Goal: Transaction & Acquisition: Purchase product/service

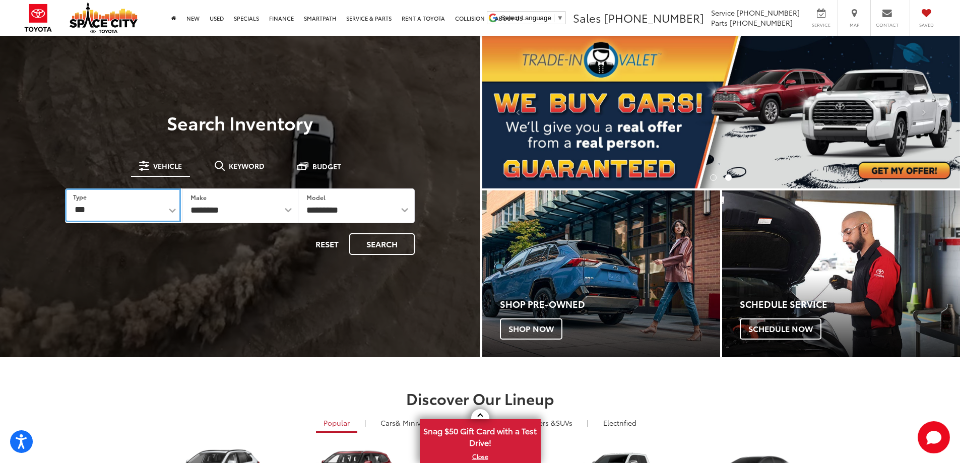
click at [173, 209] on select "*** *** **** *********" at bounding box center [122, 205] width 115 height 34
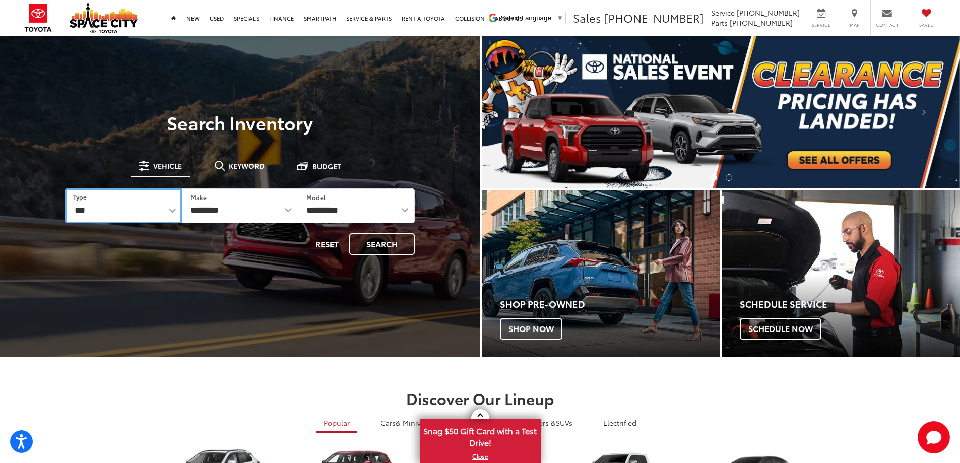
click at [170, 209] on select "*** *** **** *********" at bounding box center [123, 205] width 116 height 35
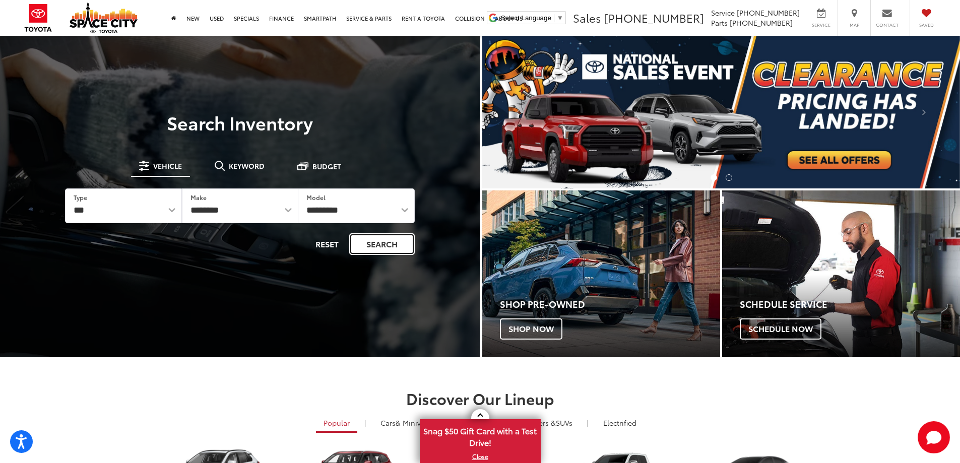
click at [371, 247] on button "Search" at bounding box center [382, 244] width 66 height 22
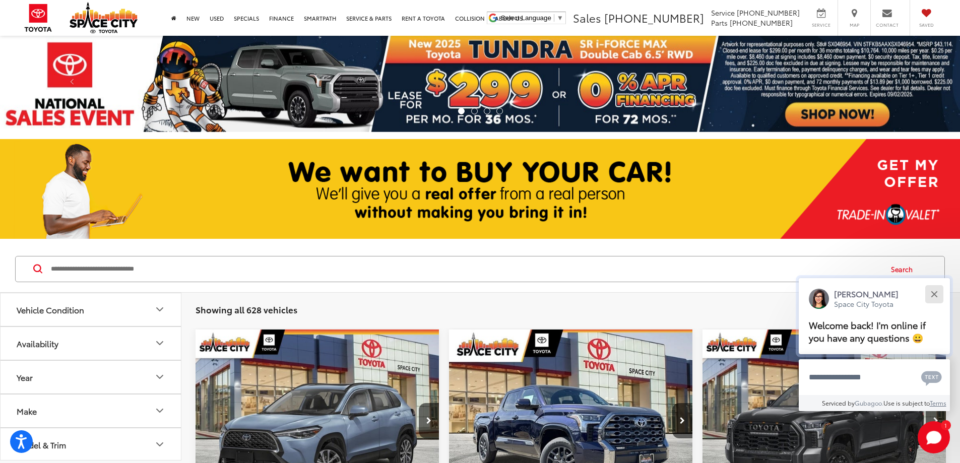
click at [940, 296] on button "Close" at bounding box center [934, 294] width 22 height 22
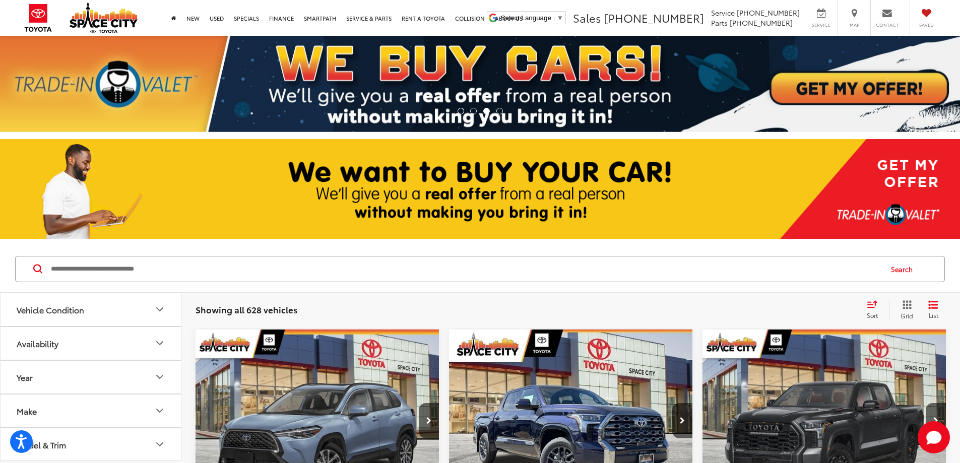
click at [85, 313] on button "Vehicle Condition" at bounding box center [91, 309] width 181 height 33
click at [84, 313] on button "Vehicle Condition" at bounding box center [91, 309] width 181 height 33
click at [53, 371] on button "Year" at bounding box center [91, 377] width 181 height 33
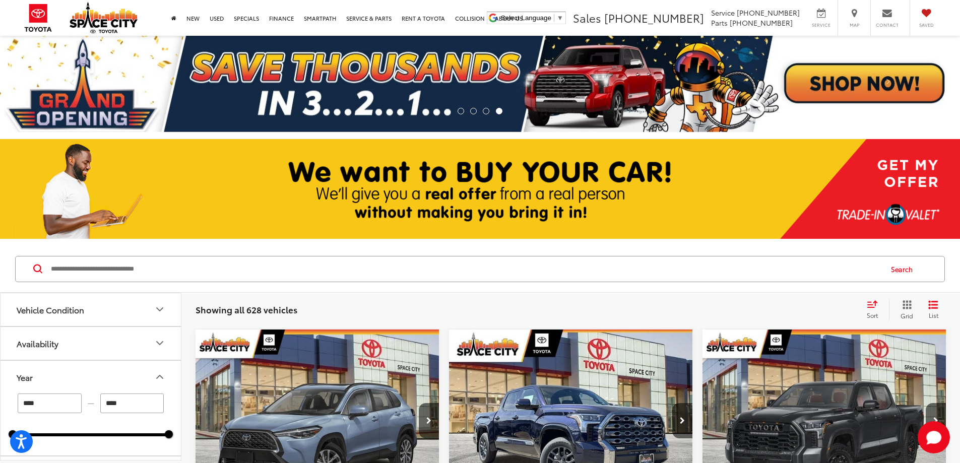
click at [136, 405] on input "****" at bounding box center [132, 404] width 64 height 20
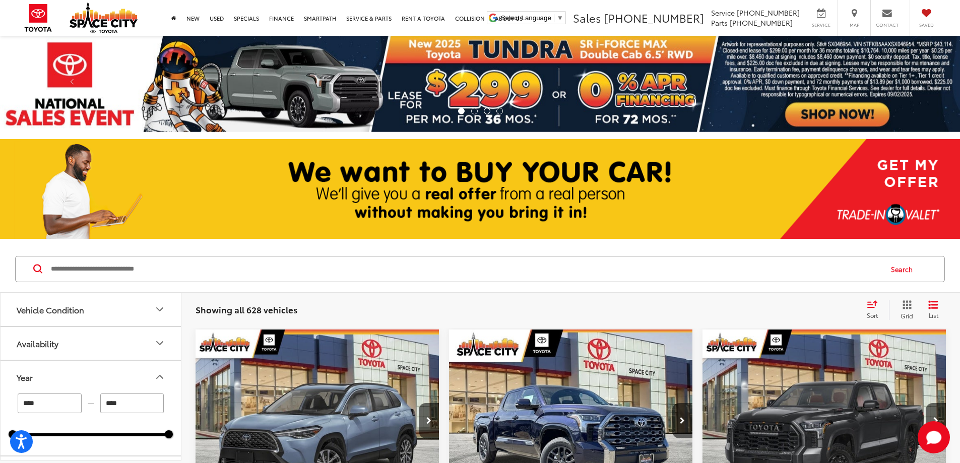
click at [53, 397] on input "****" at bounding box center [50, 404] width 64 height 20
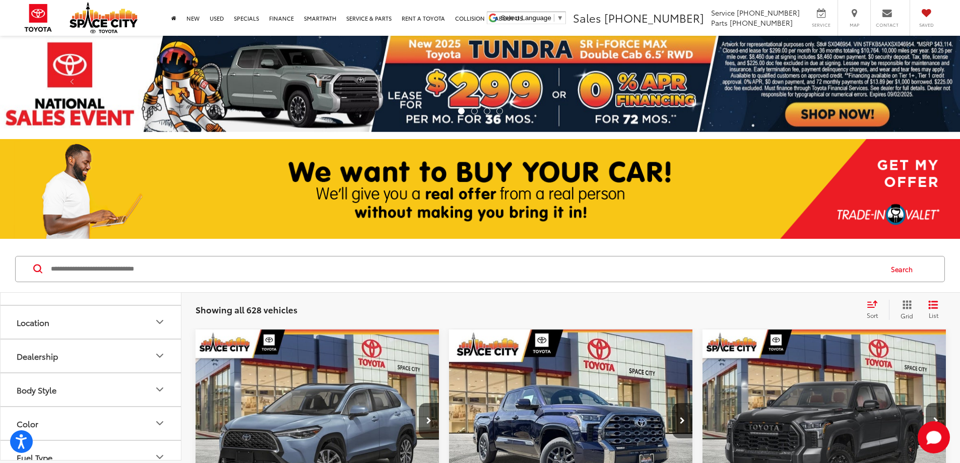
scroll to position [151, 0]
type input "****"
click at [67, 388] on button "Price" at bounding box center [91, 389] width 181 height 33
click at [111, 416] on input "******" at bounding box center [132, 416] width 64 height 20
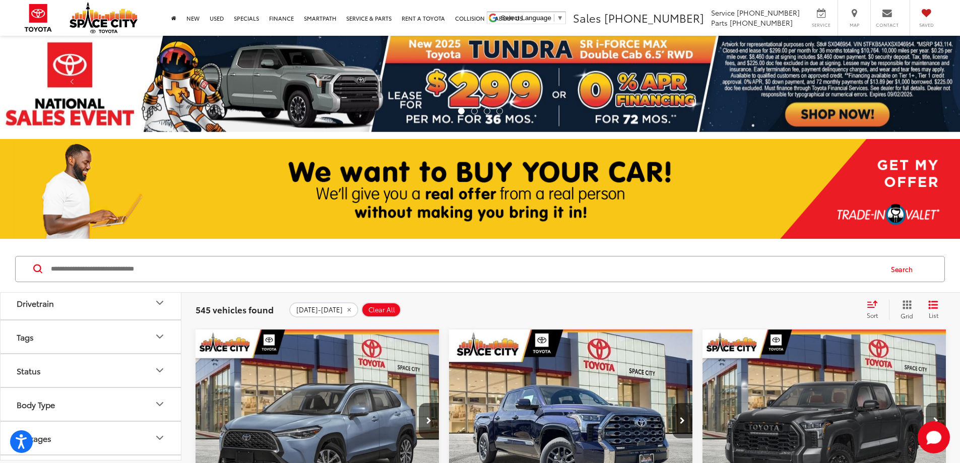
type input "******"
click at [60, 408] on button "Body Type" at bounding box center [91, 404] width 181 height 33
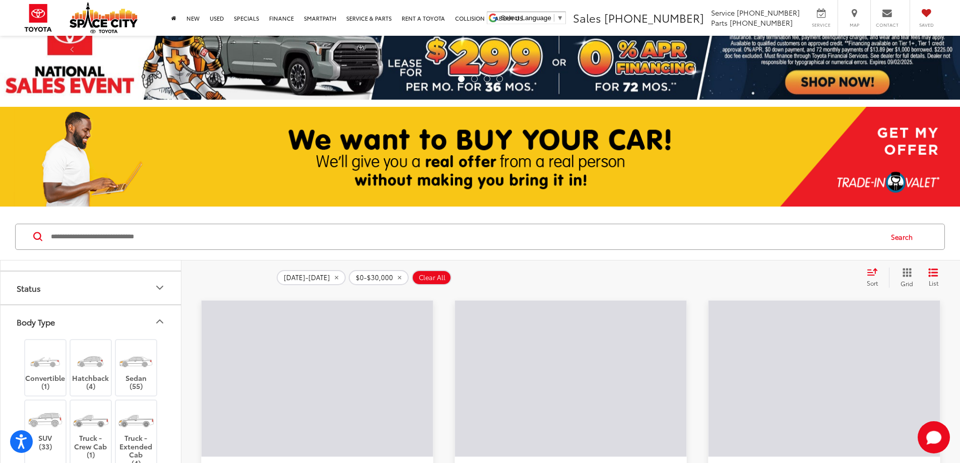
scroll to position [50, 0]
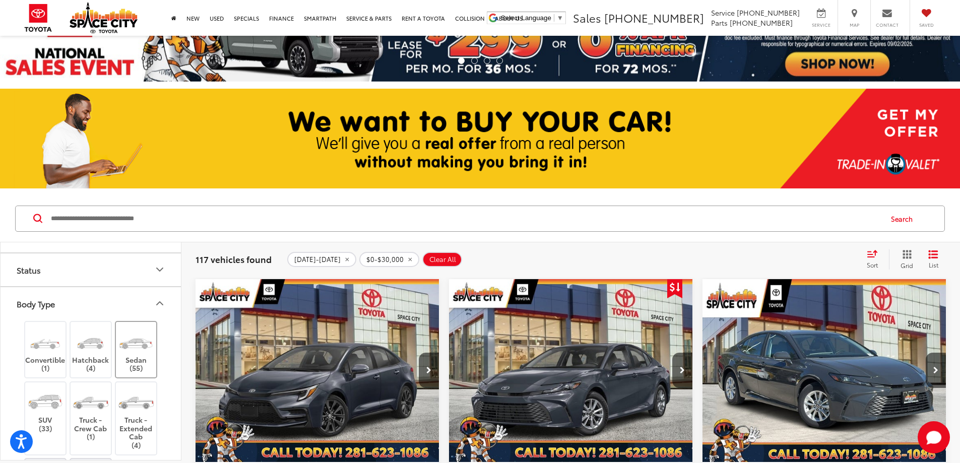
click at [129, 356] on label "Sedan (55)" at bounding box center [136, 349] width 41 height 45
click at [44, 410] on img at bounding box center [45, 402] width 38 height 28
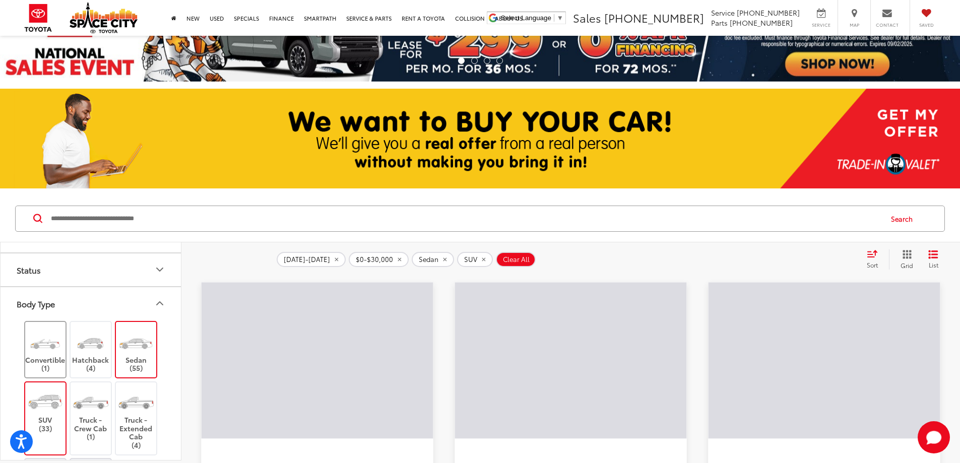
click at [42, 355] on label "Convertible (1)" at bounding box center [45, 349] width 41 height 45
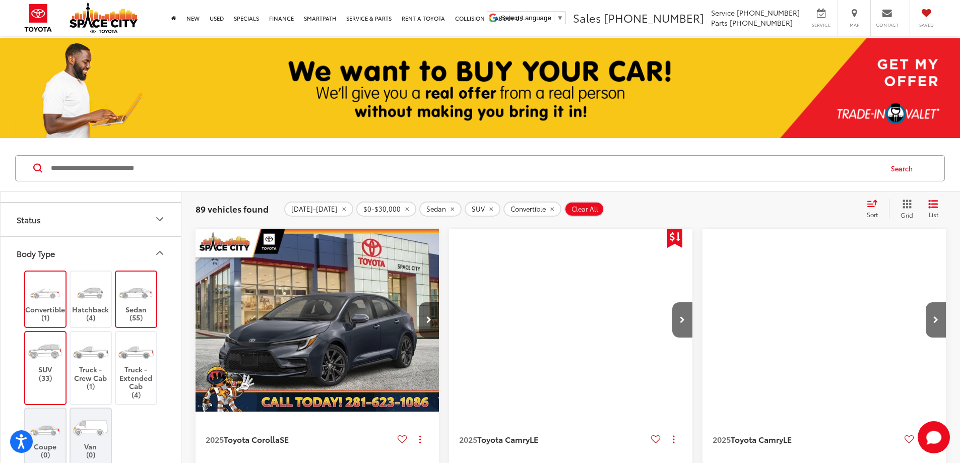
scroll to position [151, 0]
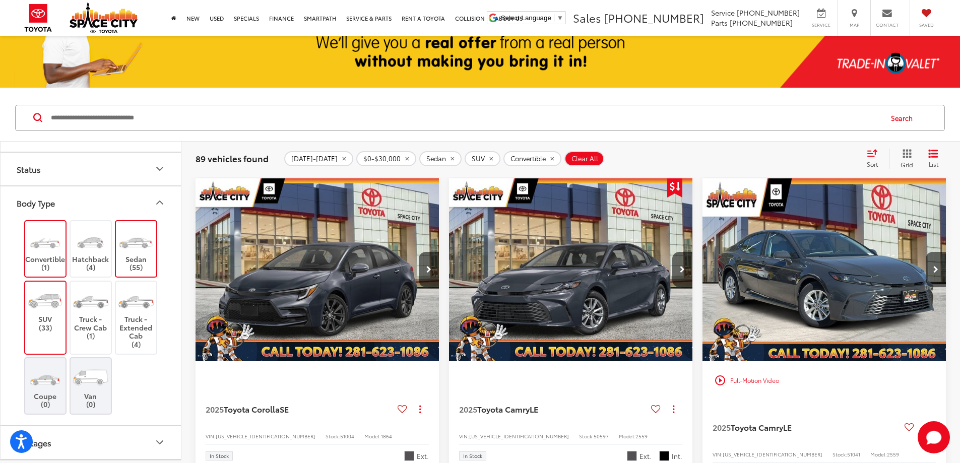
click at [161, 202] on icon "Body Type" at bounding box center [160, 202] width 6 height 3
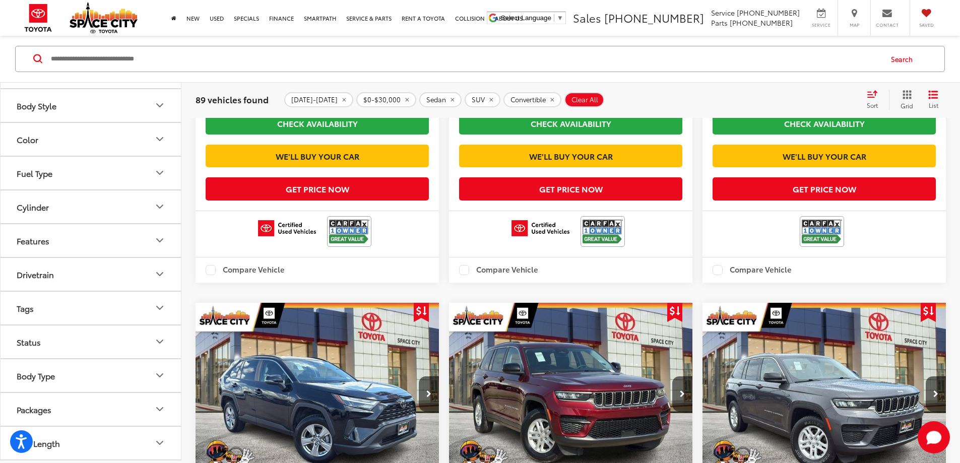
scroll to position [1915, 0]
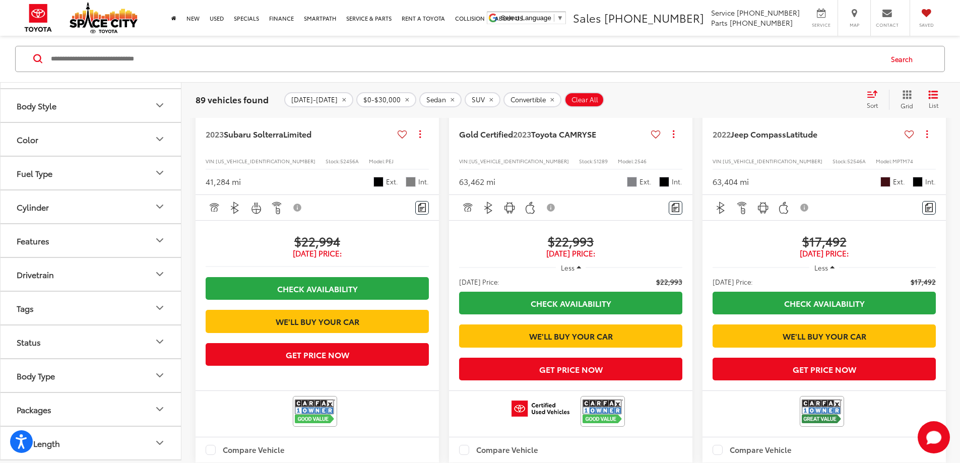
scroll to position [1722, 0]
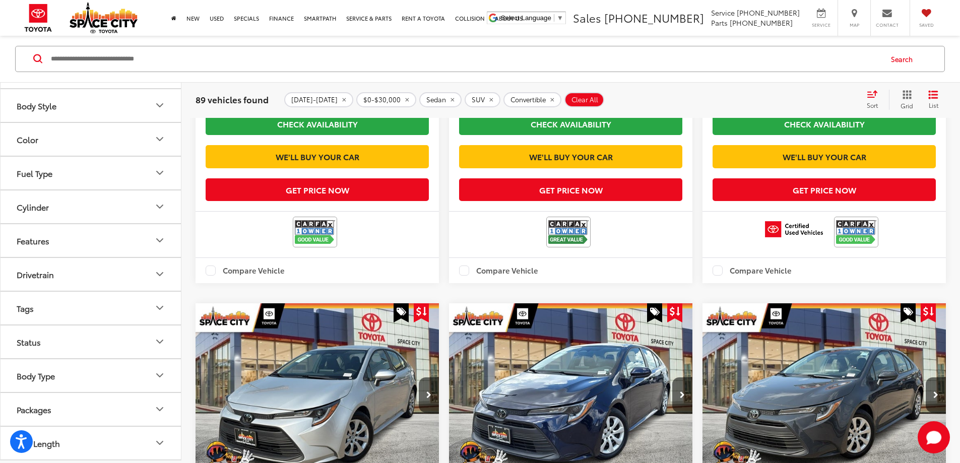
scroll to position [1823, 0]
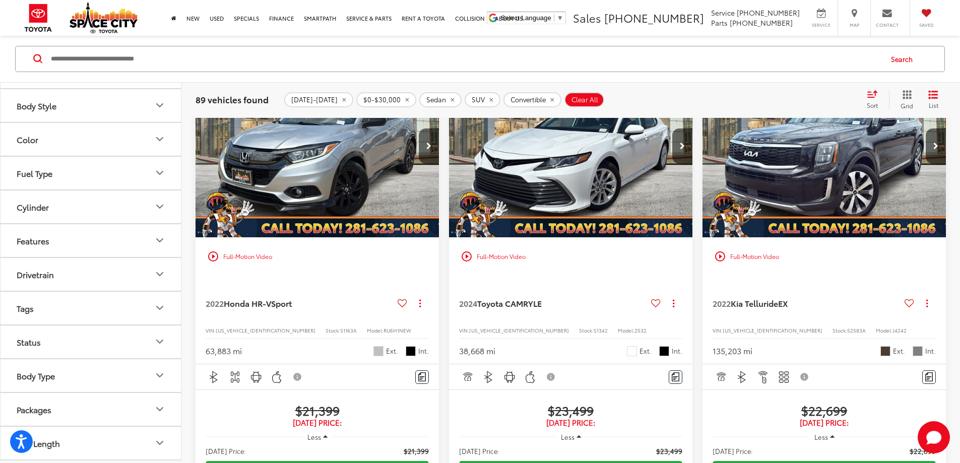
scroll to position [1369, 0]
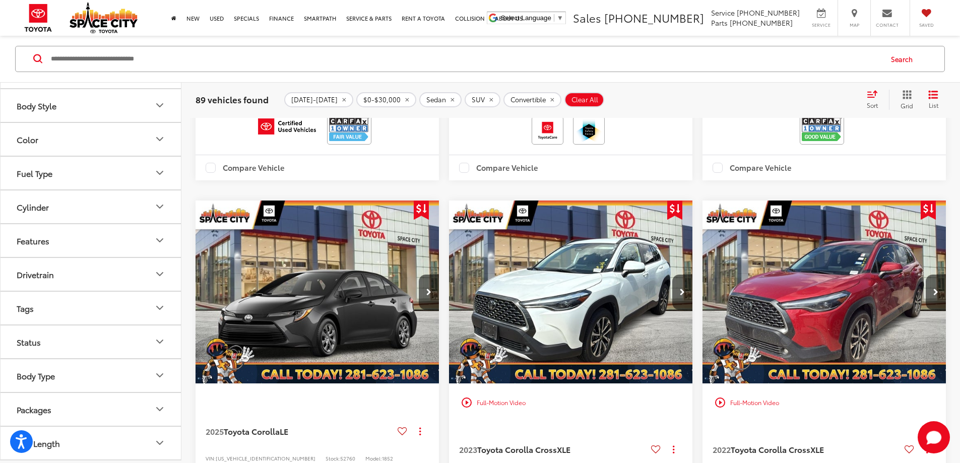
scroll to position [1369, 0]
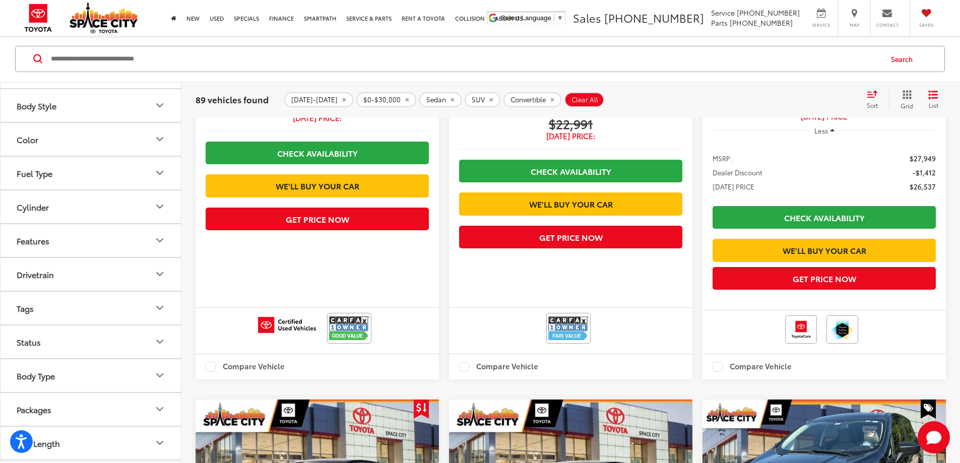
scroll to position [1873, 0]
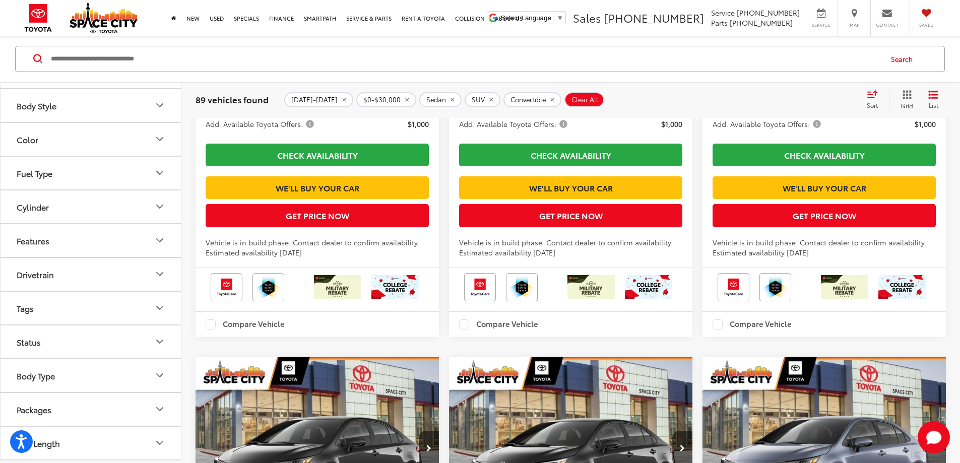
scroll to position [2075, 0]
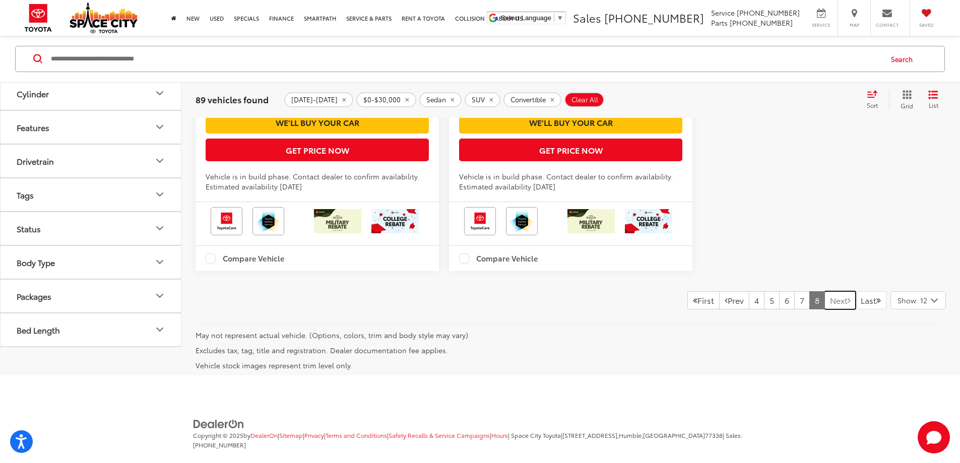
scroll to position [1406, 0]
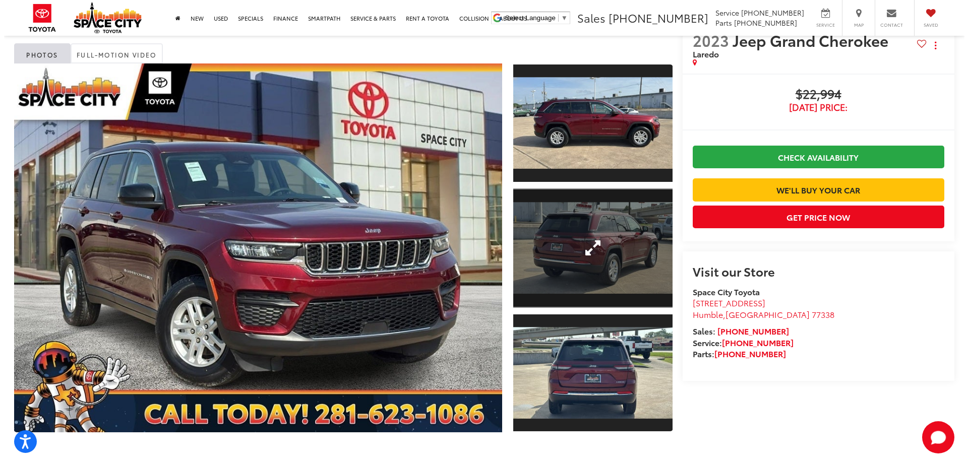
scroll to position [50, 0]
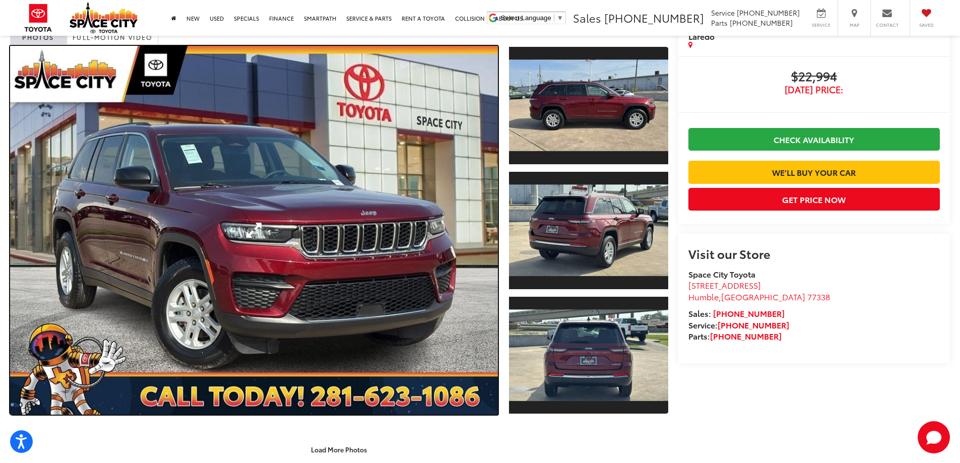
click at [416, 272] on link "Expand Photo 0" at bounding box center [254, 230] width 488 height 369
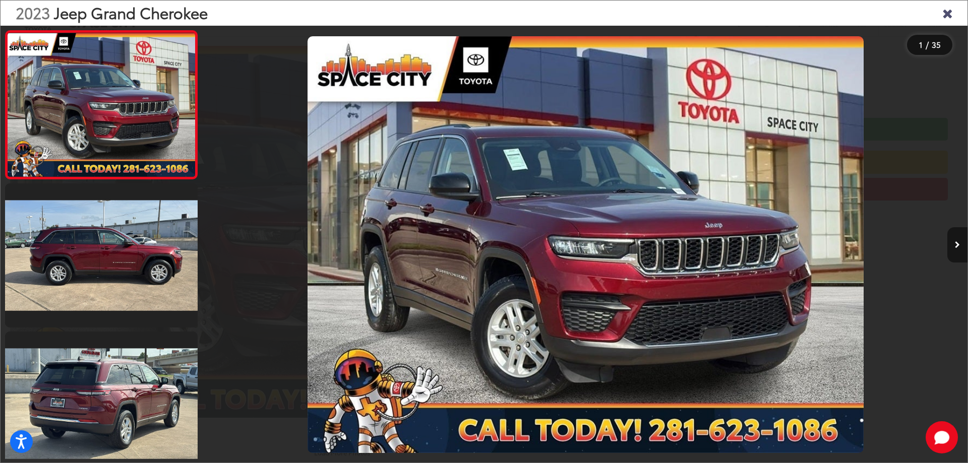
click at [958, 245] on icon "Next image" at bounding box center [957, 244] width 5 height 7
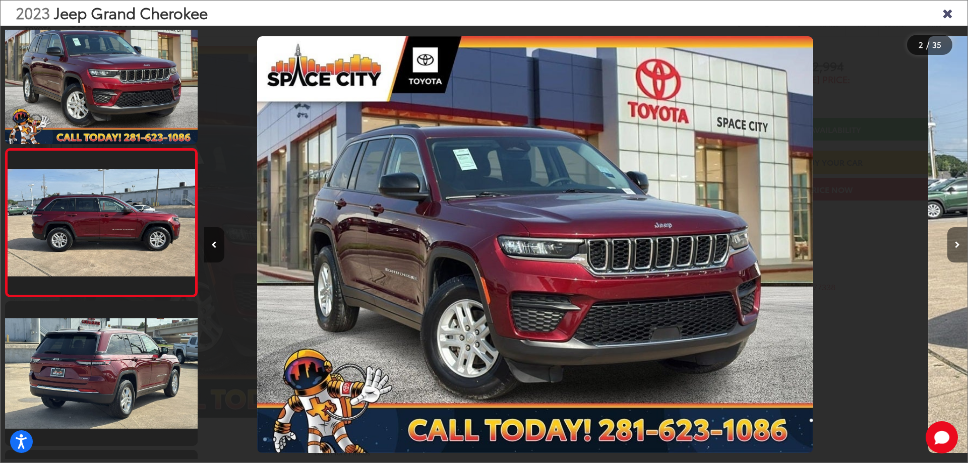
scroll to position [38, 0]
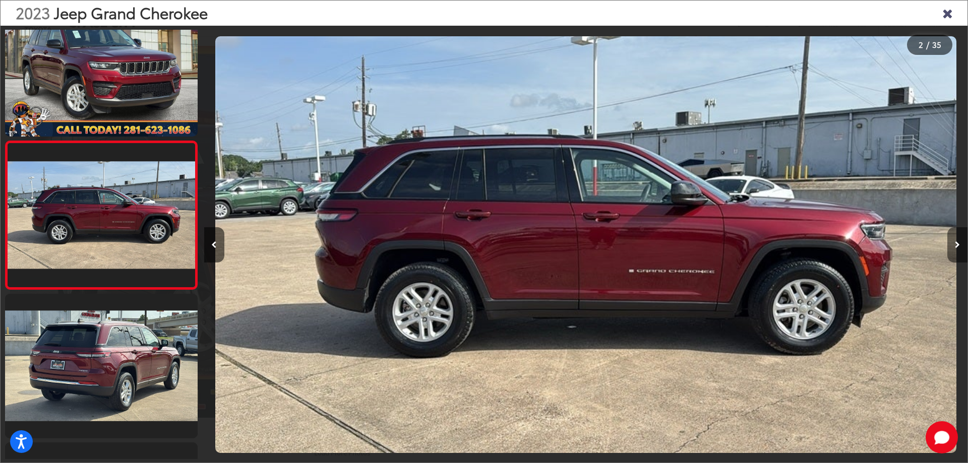
click at [958, 245] on icon "Next image" at bounding box center [957, 244] width 5 height 7
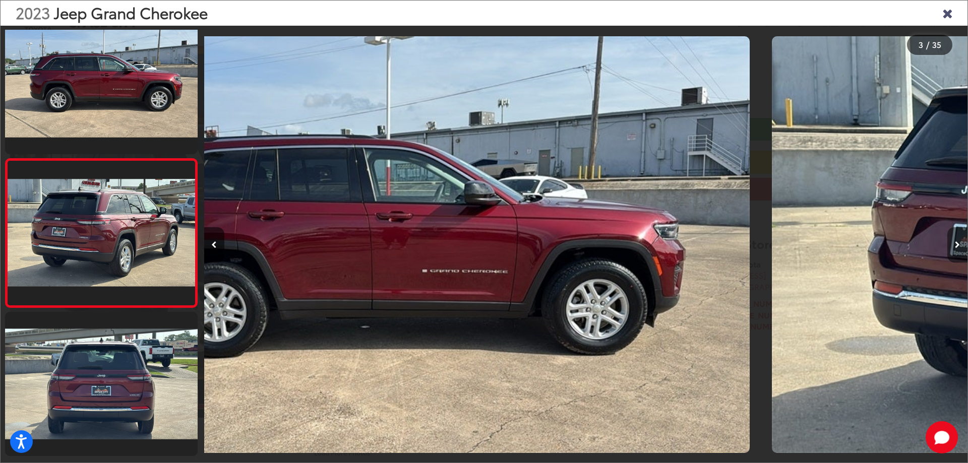
scroll to position [186, 0]
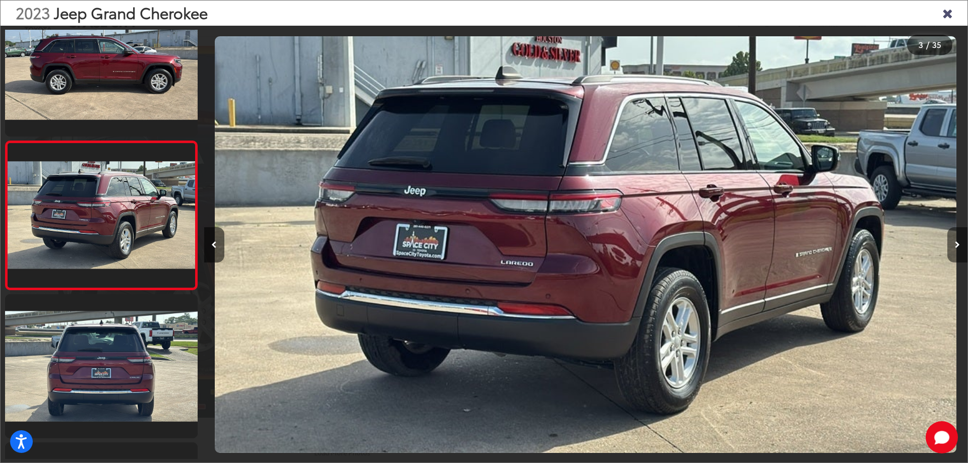
click at [958, 245] on icon "Next image" at bounding box center [957, 244] width 5 height 7
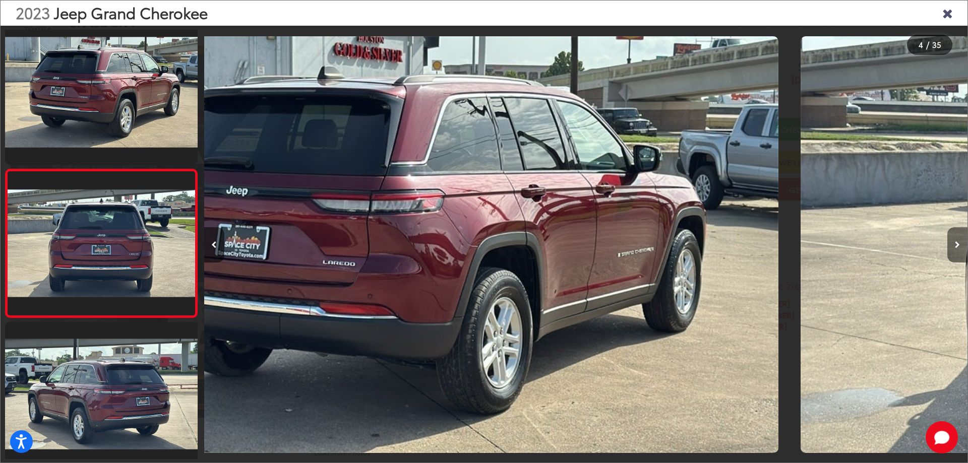
scroll to position [335, 0]
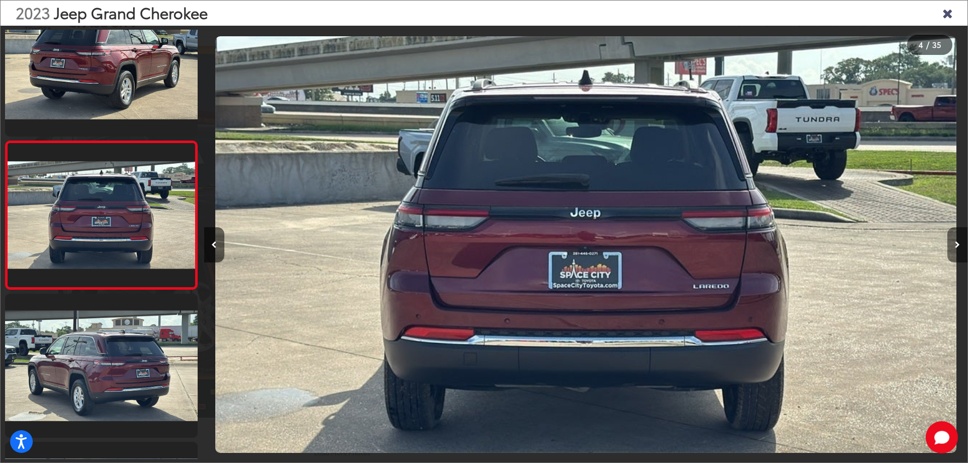
click at [958, 245] on icon "Next image" at bounding box center [957, 244] width 5 height 7
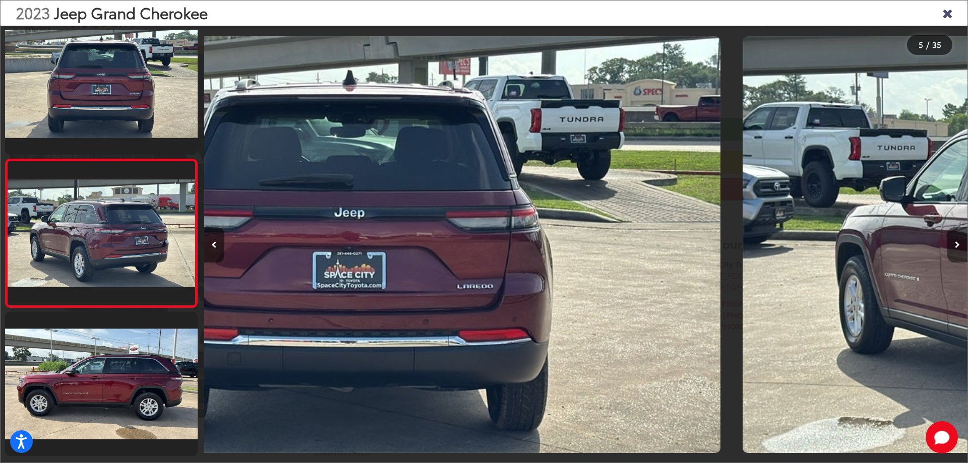
scroll to position [483, 0]
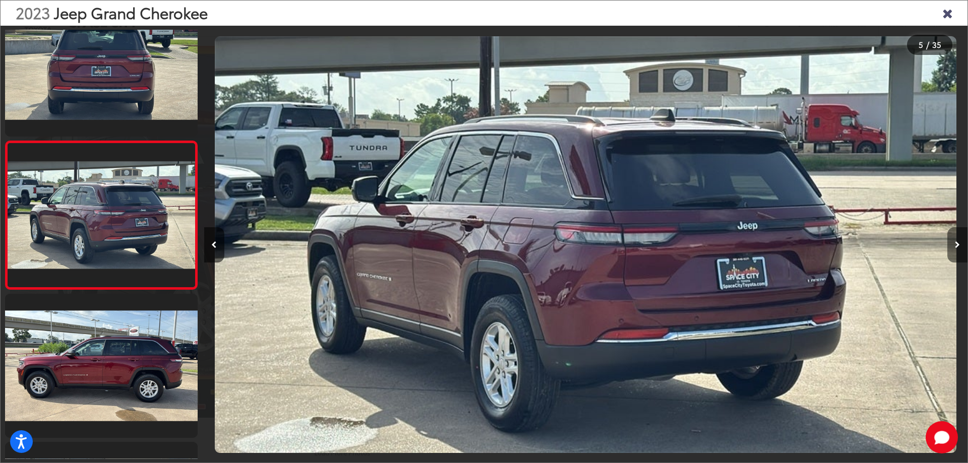
click at [958, 245] on icon "Next image" at bounding box center [957, 244] width 5 height 7
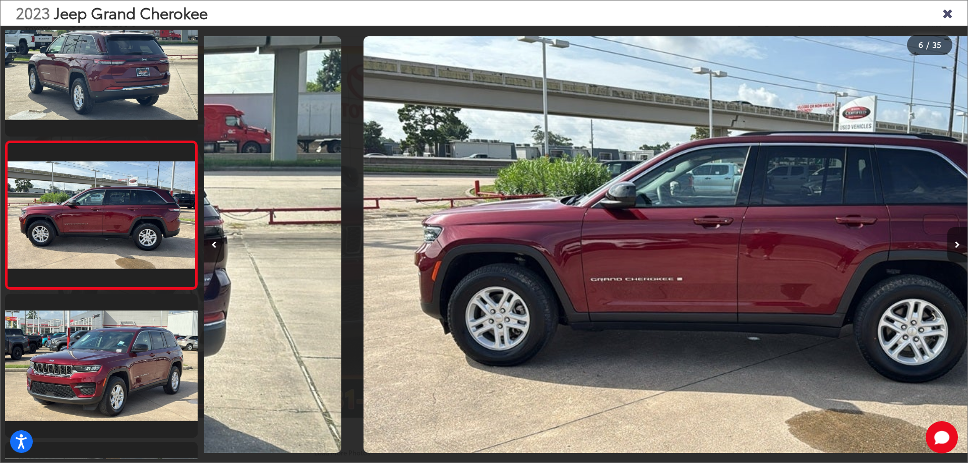
scroll to position [0, 3816]
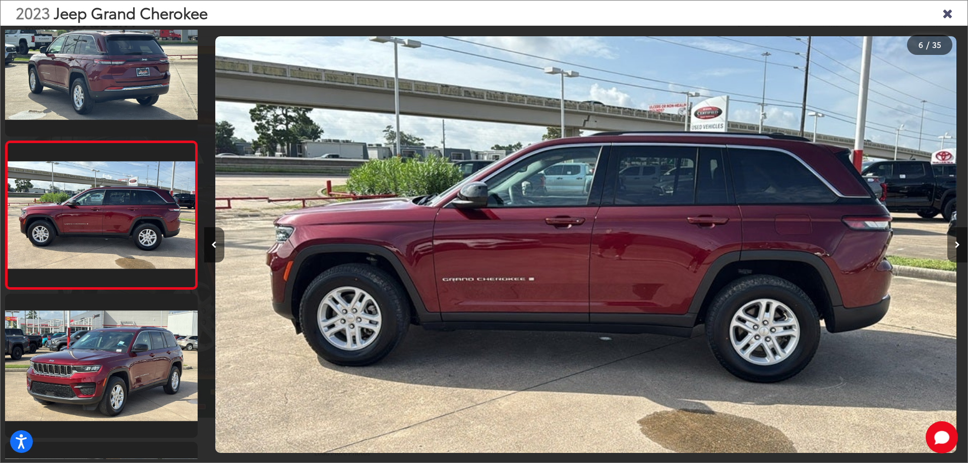
click at [958, 245] on icon "Next image" at bounding box center [957, 244] width 5 height 7
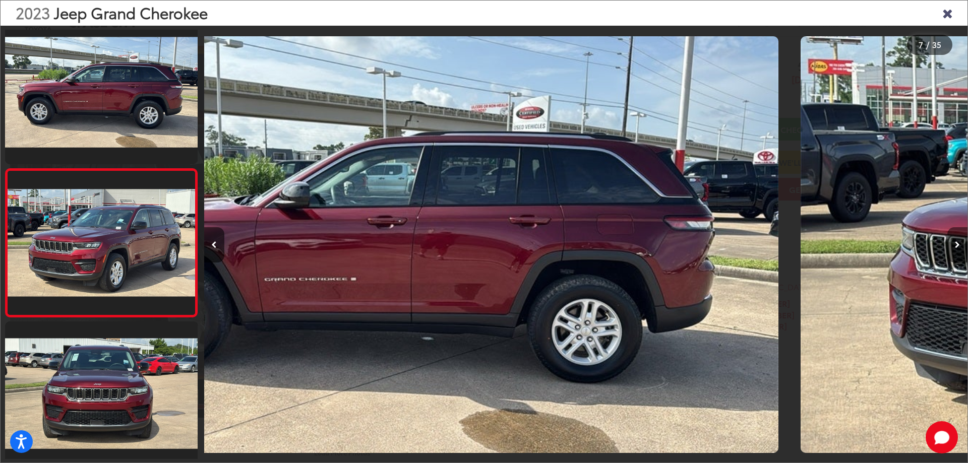
scroll to position [779, 0]
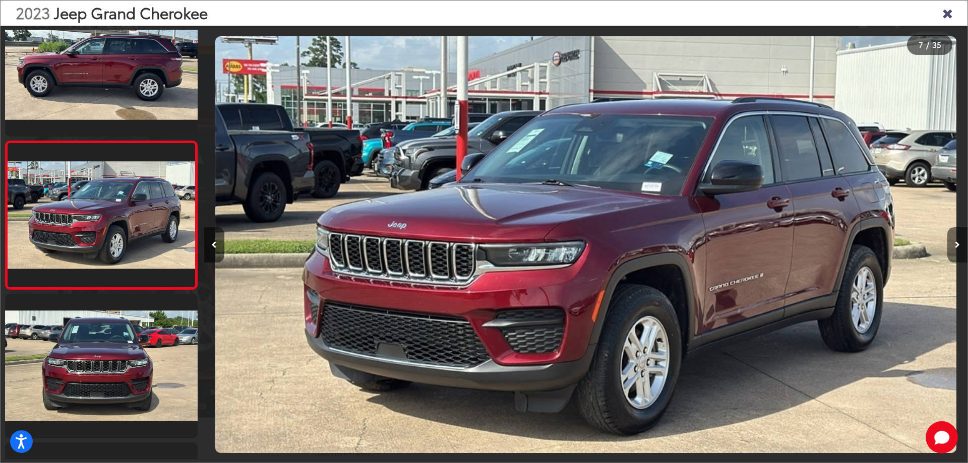
click at [958, 245] on icon "Next image" at bounding box center [957, 244] width 5 height 7
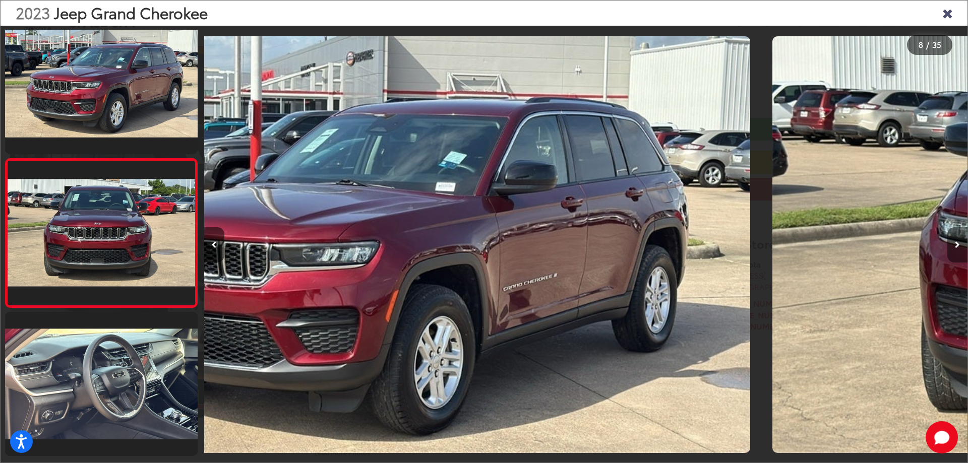
scroll to position [927, 0]
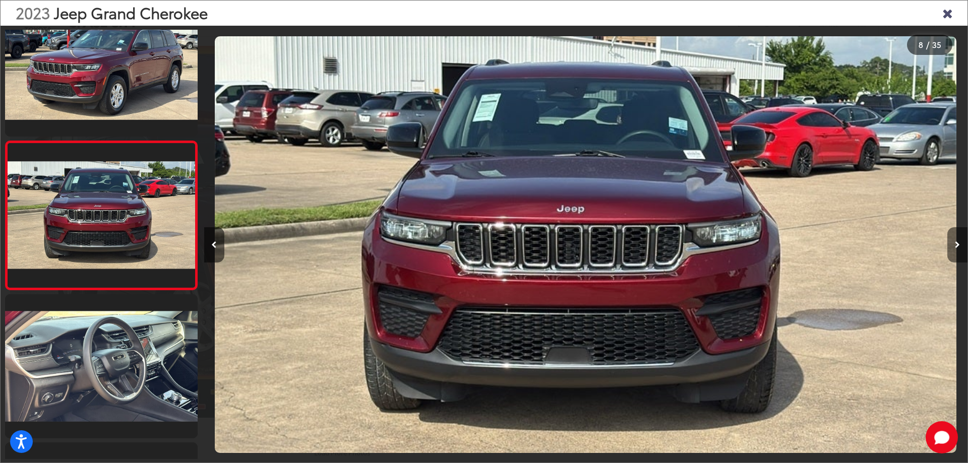
click at [958, 245] on icon "Next image" at bounding box center [957, 244] width 5 height 7
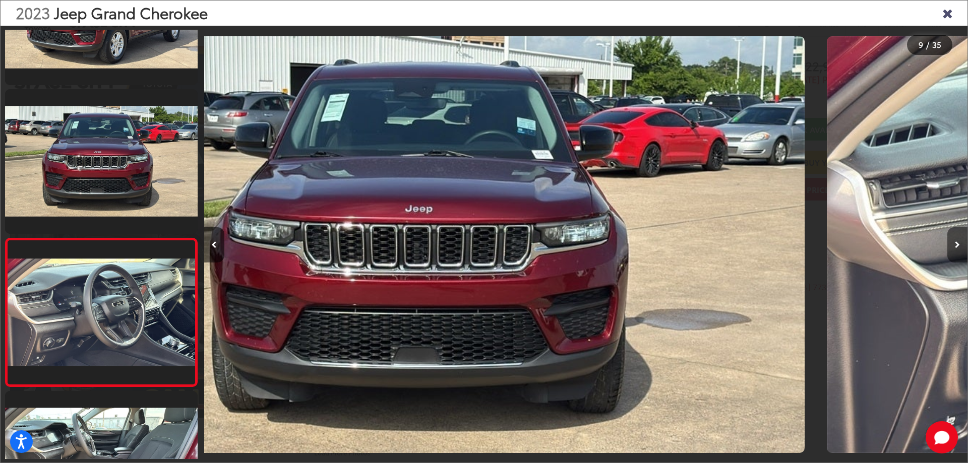
scroll to position [0, 0]
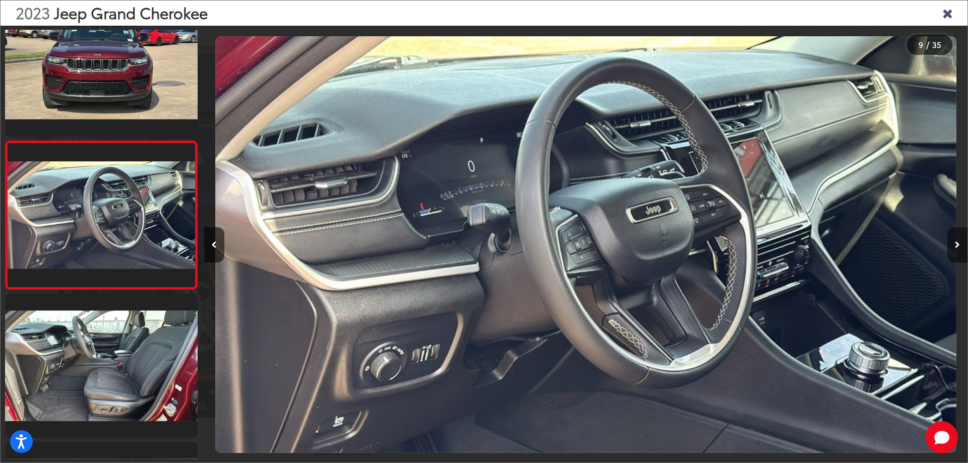
click at [958, 245] on icon "Next image" at bounding box center [957, 244] width 5 height 7
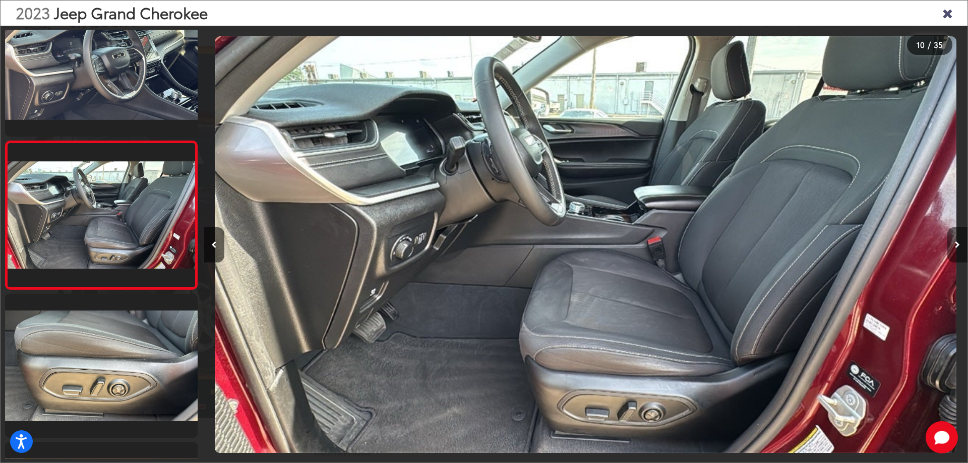
click at [958, 245] on icon "Next image" at bounding box center [957, 244] width 5 height 7
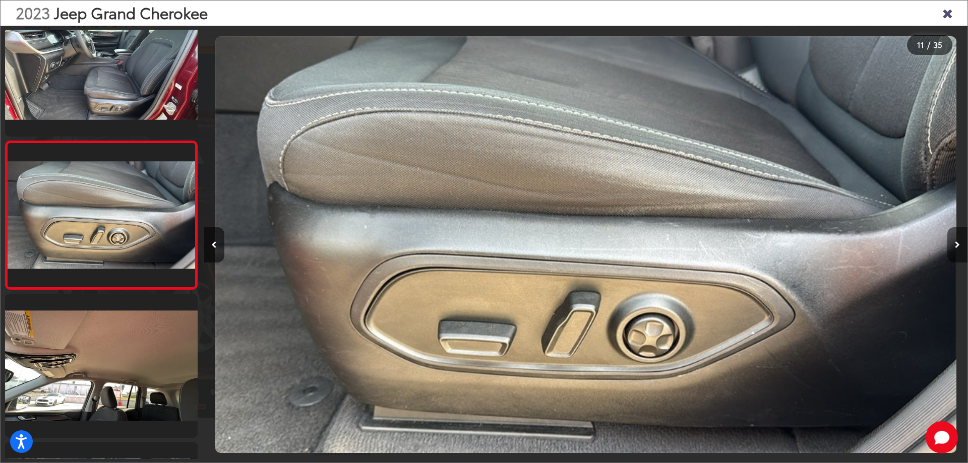
click at [958, 245] on icon "Next image" at bounding box center [957, 244] width 5 height 7
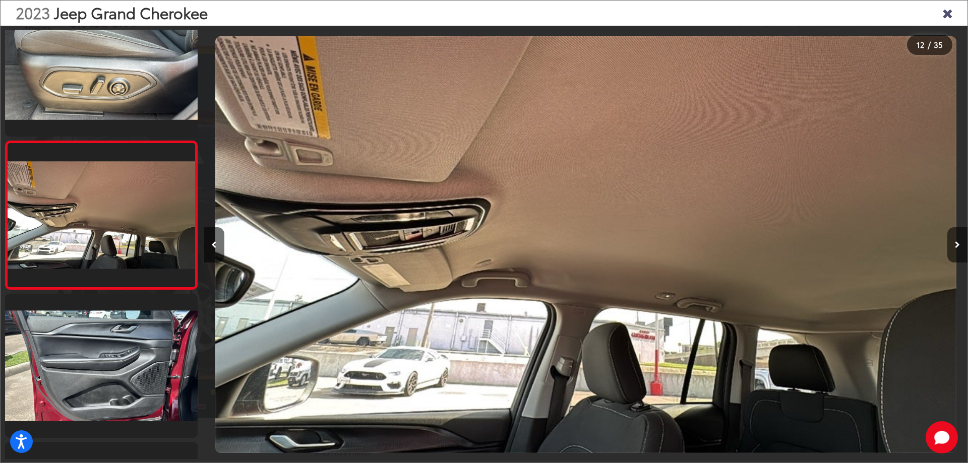
click at [946, 22] on div "2023 Jeep Grand Cherokee" at bounding box center [484, 13] width 967 height 25
click at [945, 16] on icon "Close gallery" at bounding box center [947, 12] width 10 height 13
